Goal: Transaction & Acquisition: Purchase product/service

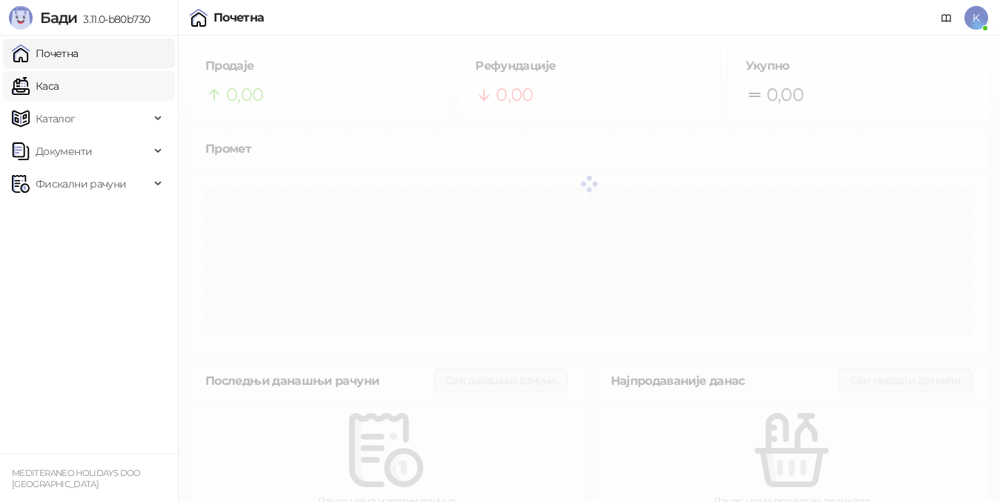
click at [50, 90] on link "Каса" at bounding box center [35, 86] width 47 height 30
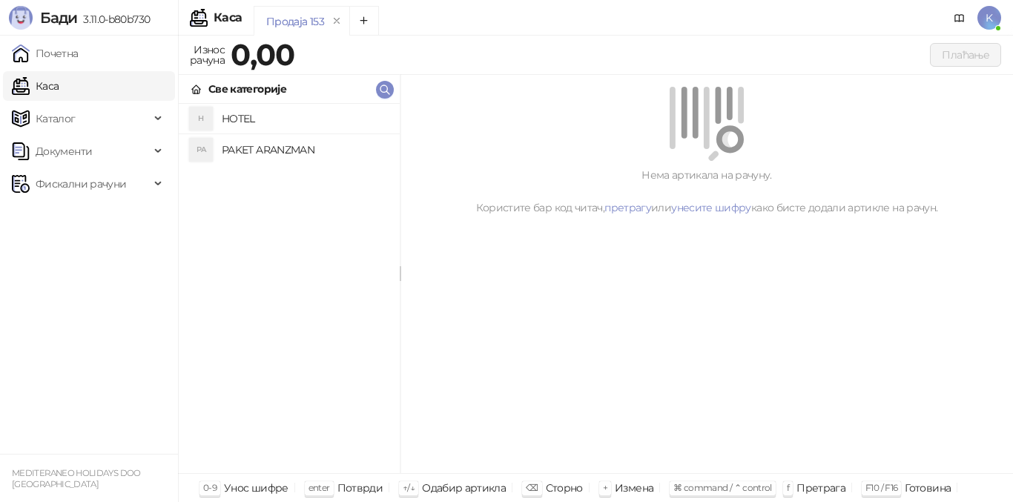
click at [277, 142] on h4 "PAKET ARANZMAN" at bounding box center [305, 150] width 166 height 24
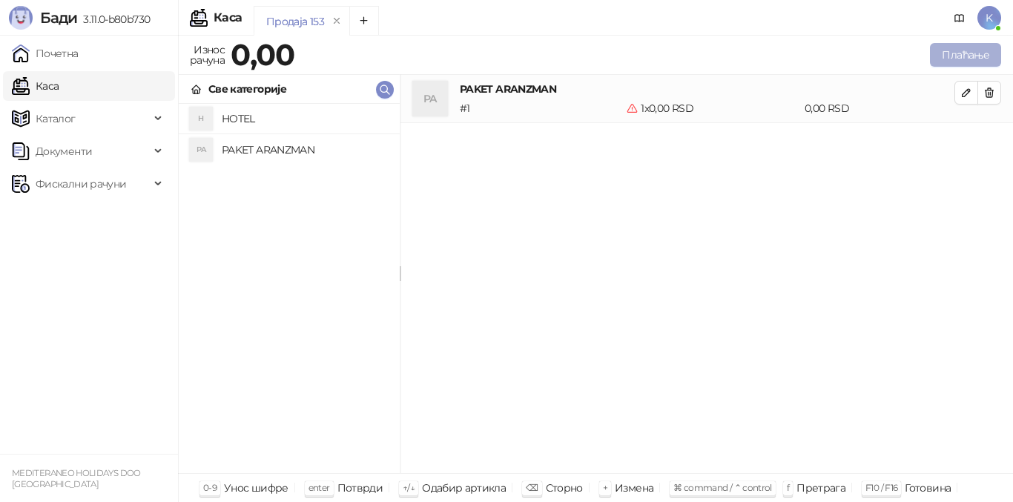
click at [976, 51] on button "Плаћање" at bounding box center [965, 55] width 71 height 24
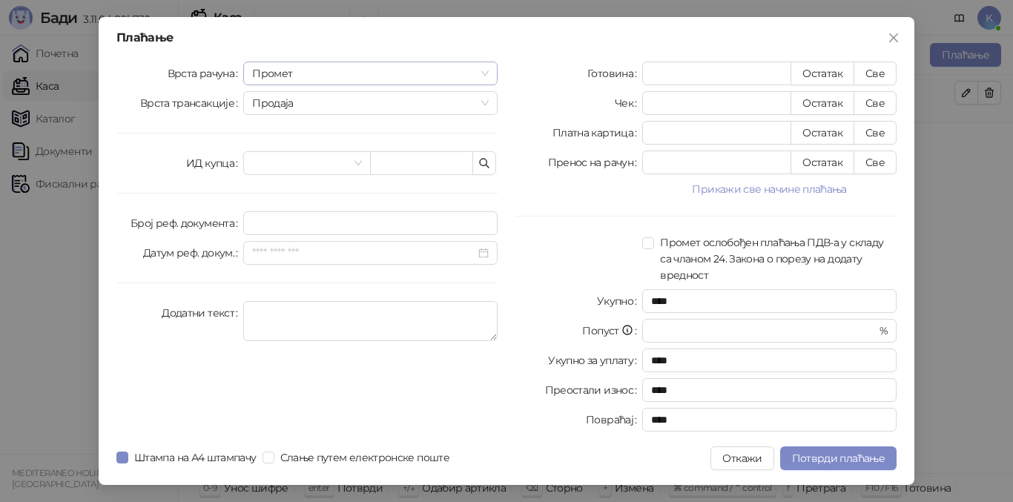
click at [323, 74] on span "Промет" at bounding box center [370, 73] width 237 height 22
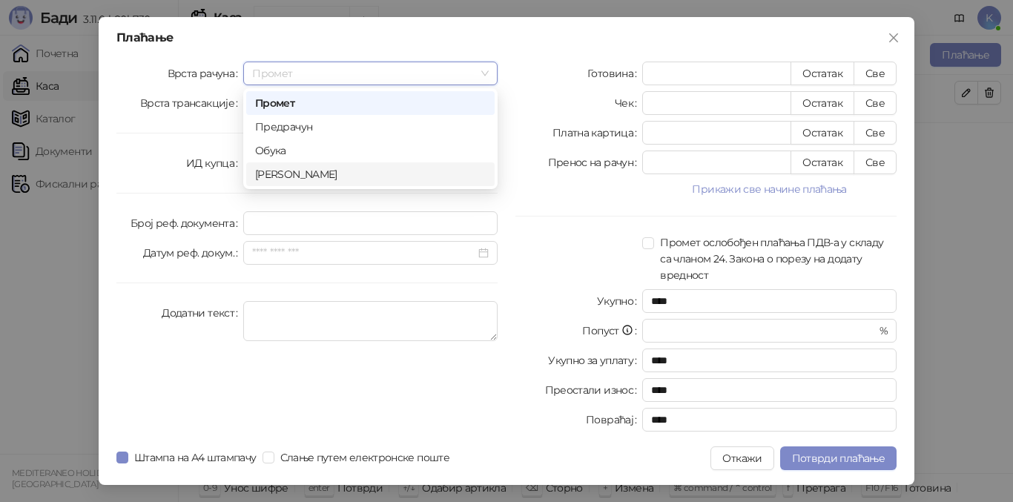
click at [265, 180] on div "[PERSON_NAME]" at bounding box center [370, 174] width 231 height 16
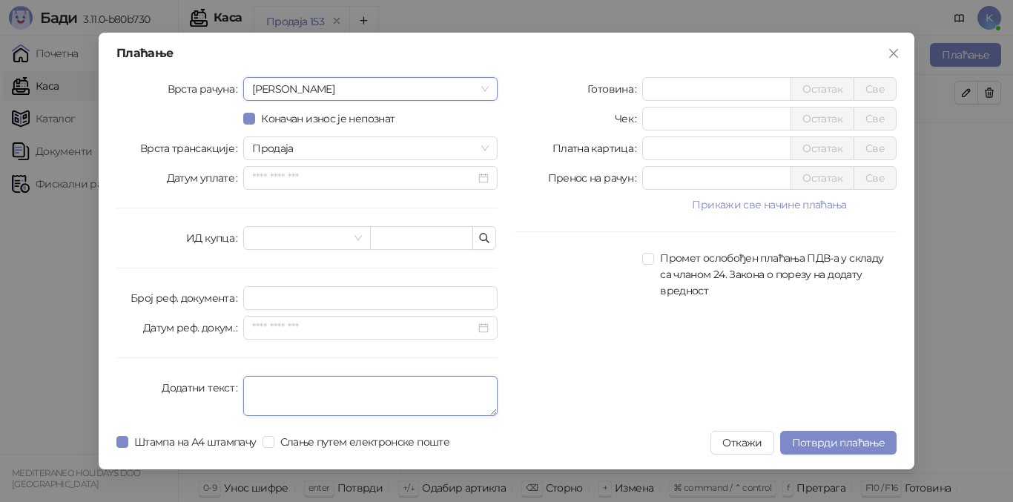
click at [251, 397] on textarea "Додатни текст" at bounding box center [370, 396] width 254 height 40
type textarea "*********"
click at [559, 377] on div "Готовина * Остатак Све Чек * Остатак Све Платна картица * Остатак Све Пренос на…" at bounding box center [706, 249] width 399 height 345
click at [646, 147] on input "*" at bounding box center [717, 148] width 148 height 22
type input "******"
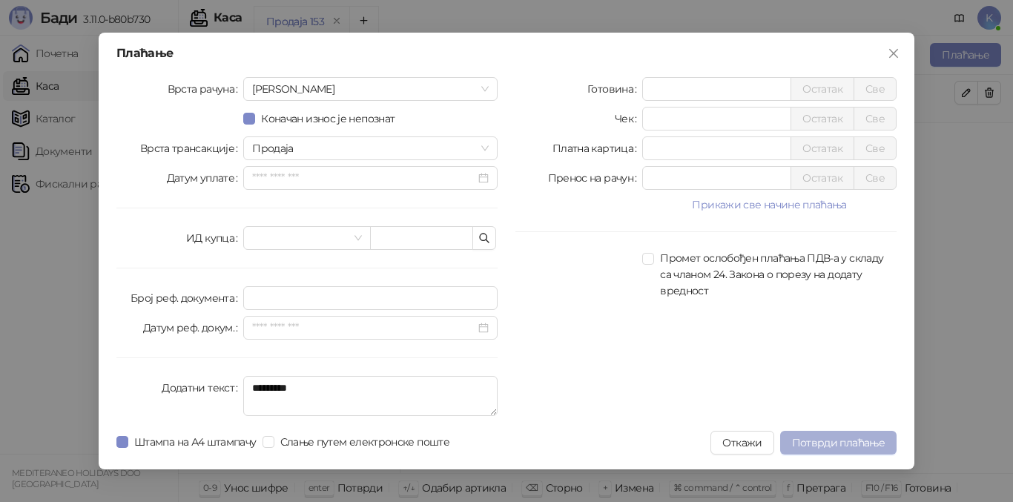
click at [806, 439] on span "Потврди плаћање" at bounding box center [838, 442] width 93 height 13
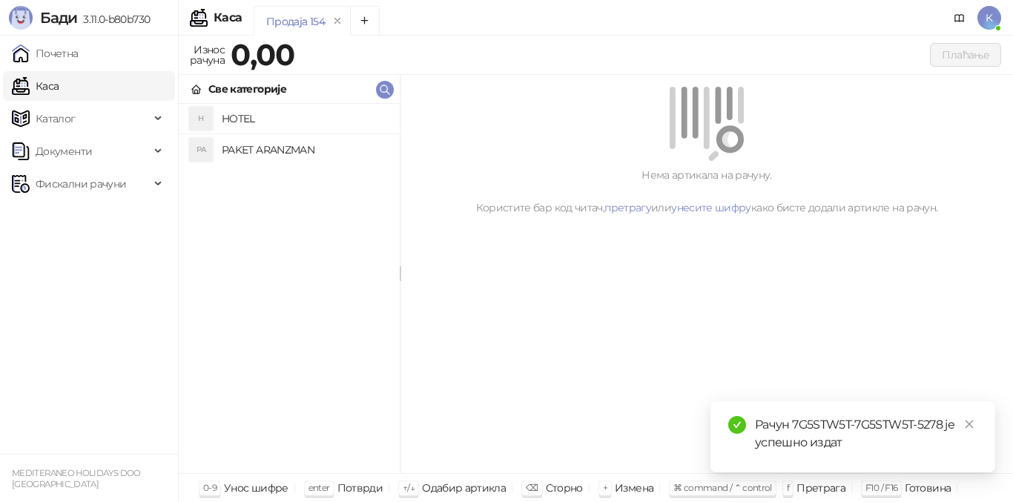
click at [767, 349] on div "Нема артикала на рачуну. Користите бар код читач, претрагу или унесите шифру ка…" at bounding box center [706, 274] width 613 height 399
click at [99, 188] on span "Фискални рачуни" at bounding box center [81, 184] width 90 height 30
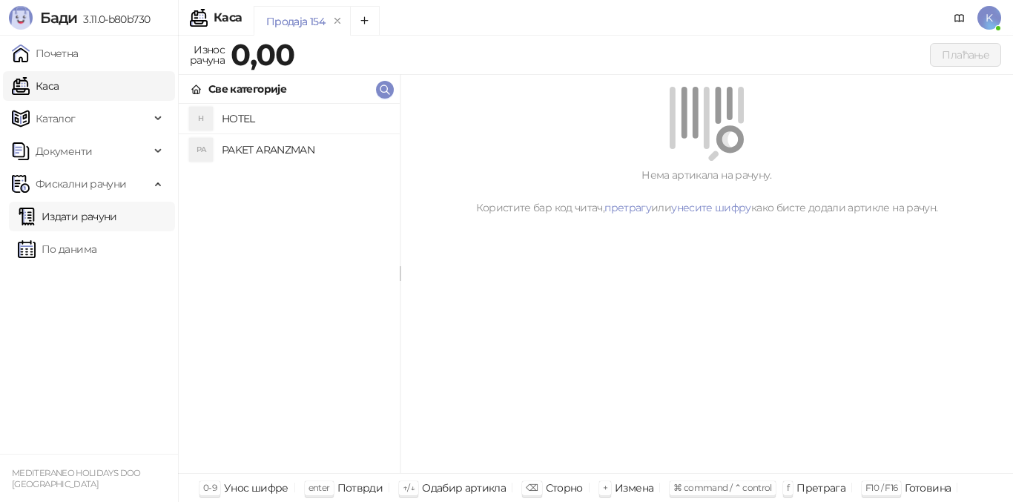
click at [110, 218] on link "Издати рачуни" at bounding box center [67, 217] width 99 height 30
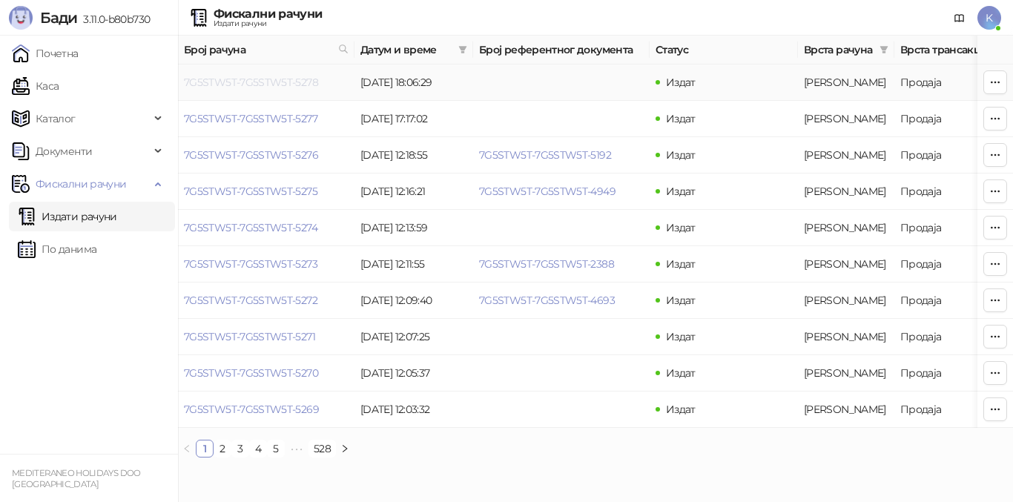
click at [270, 86] on link "7G5STW5T-7G5STW5T-5278" at bounding box center [251, 82] width 134 height 13
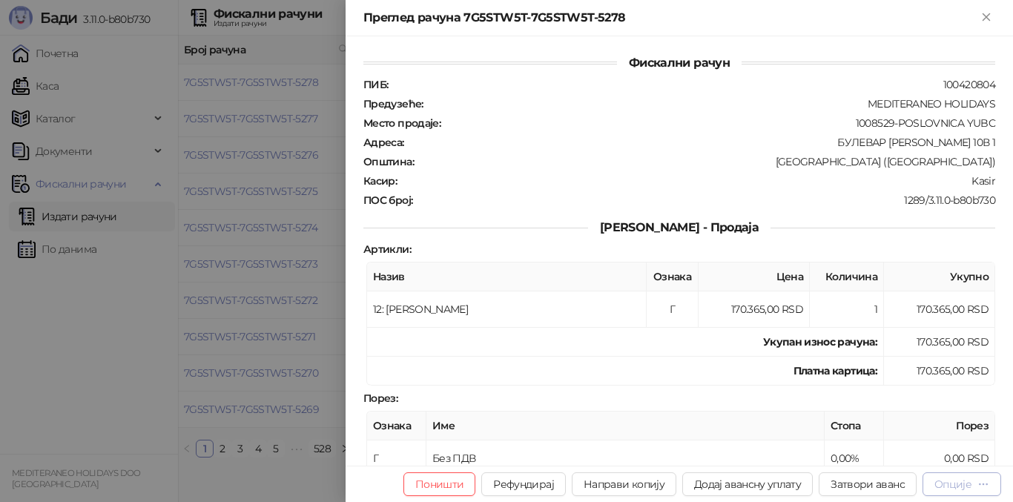
click at [959, 484] on div "Опције" at bounding box center [952, 484] width 37 height 13
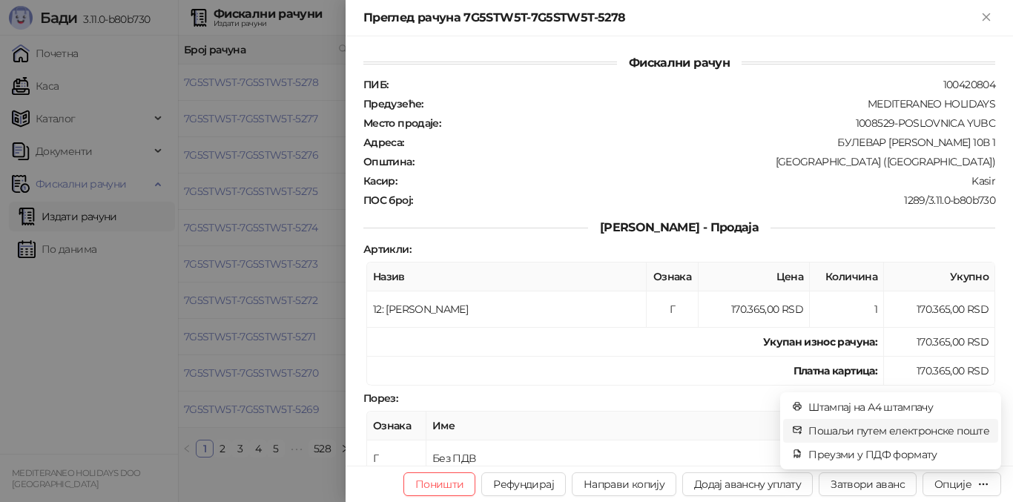
click at [936, 429] on span "Пошаљи путем електронске поште" at bounding box center [898, 431] width 181 height 16
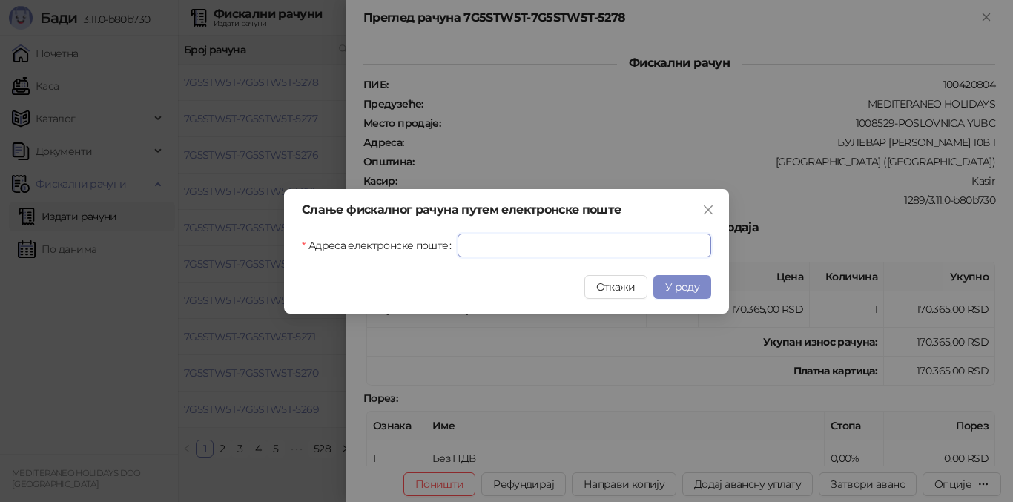
click at [484, 242] on input "Адреса електронске поште" at bounding box center [585, 246] width 254 height 24
paste input "**********"
type input "**********"
drag, startPoint x: 691, startPoint y: 282, endPoint x: 687, endPoint y: 292, distance: 11.0
click at [691, 284] on span "У реду" at bounding box center [682, 286] width 34 height 13
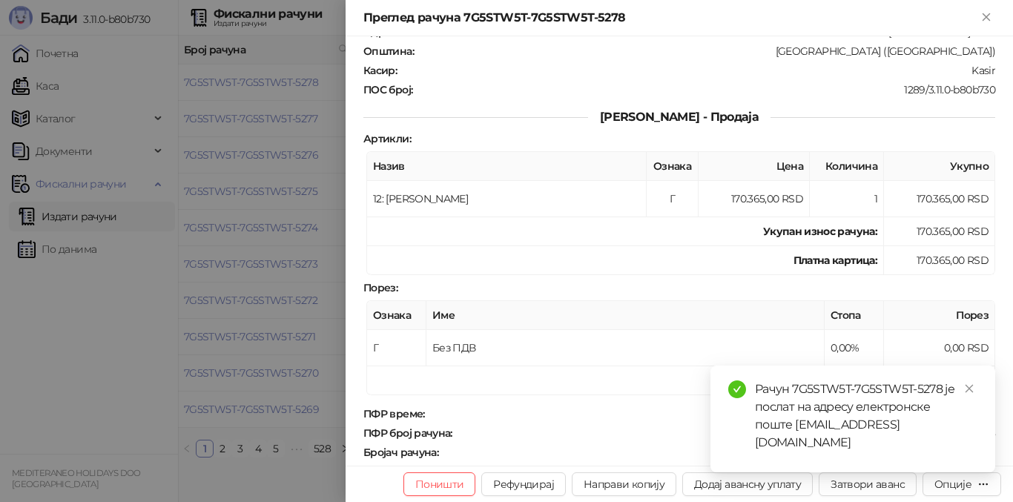
scroll to position [222, 0]
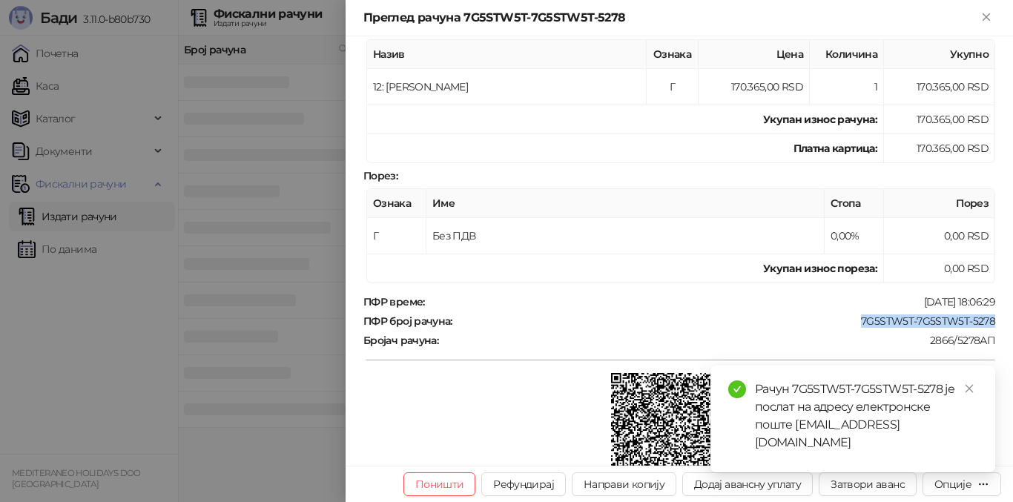
drag, startPoint x: 850, startPoint y: 320, endPoint x: 984, endPoint y: 320, distance: 134.2
click at [984, 320] on div "ПФР број рачуна : 7G5STW5T-7G5STW5T-5278" at bounding box center [679, 320] width 638 height 13
copy div "7G5STW5T-7G5STW5T-5278"
